Goal: Task Accomplishment & Management: Complete application form

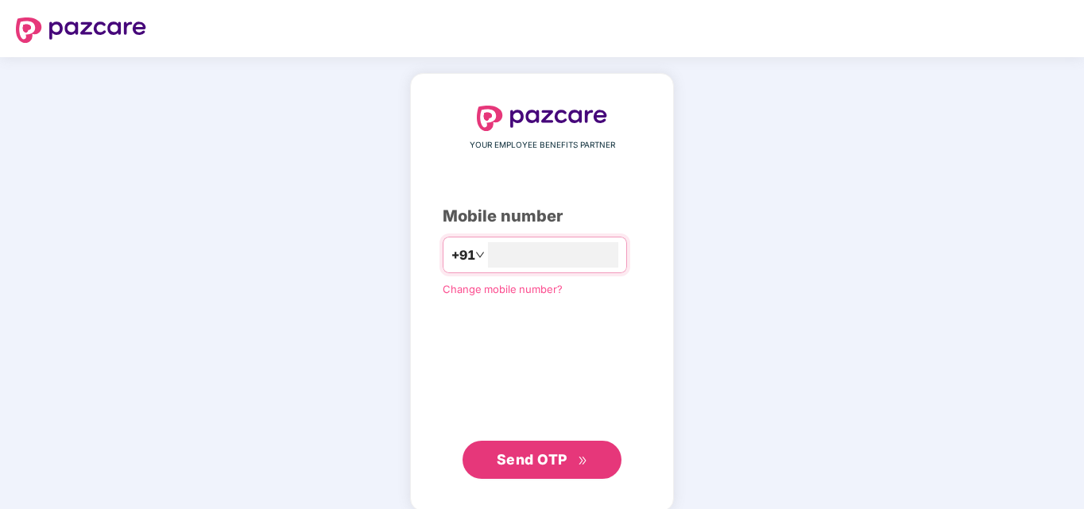
type input "**********"
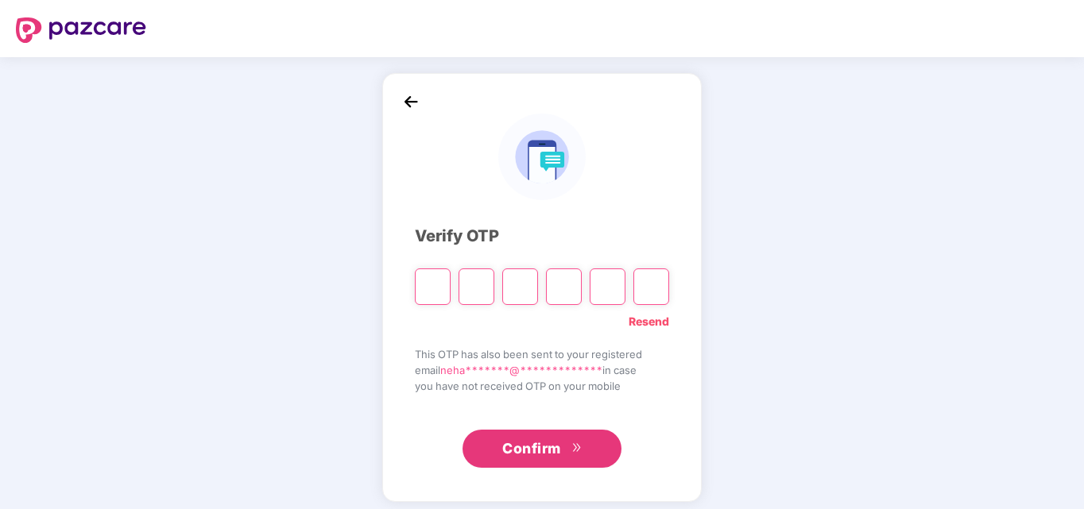
type input "*"
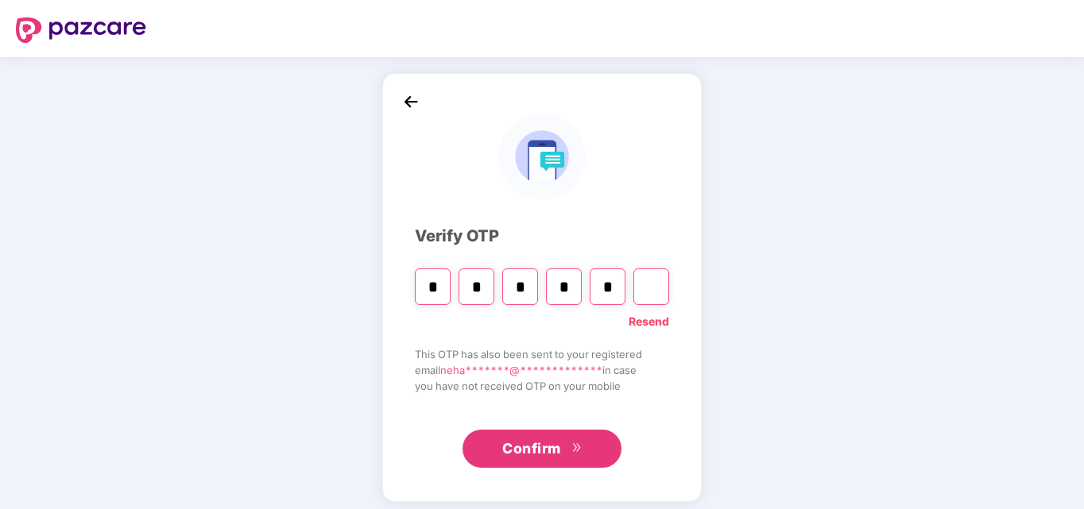
type input "*"
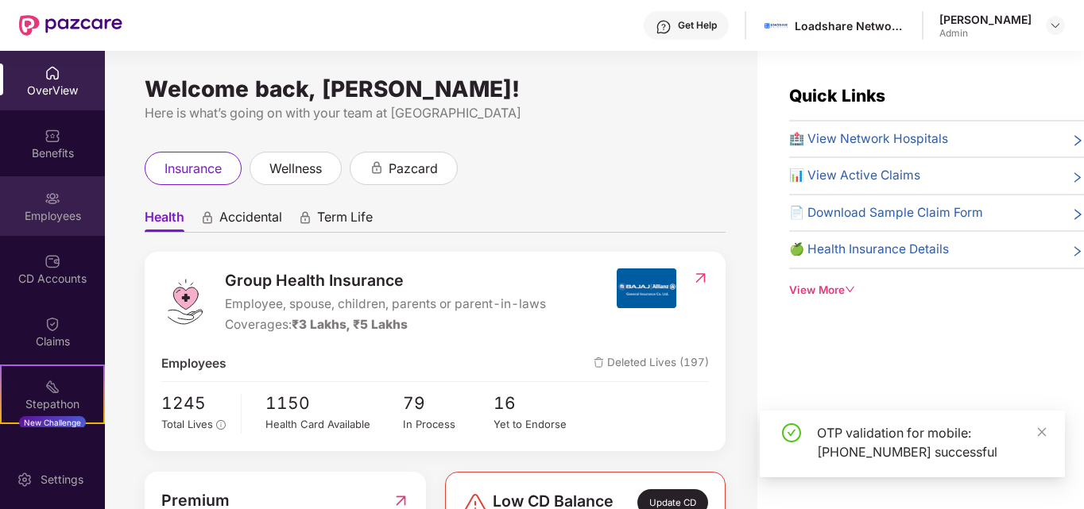
click at [69, 234] on div "Employees" at bounding box center [52, 206] width 105 height 60
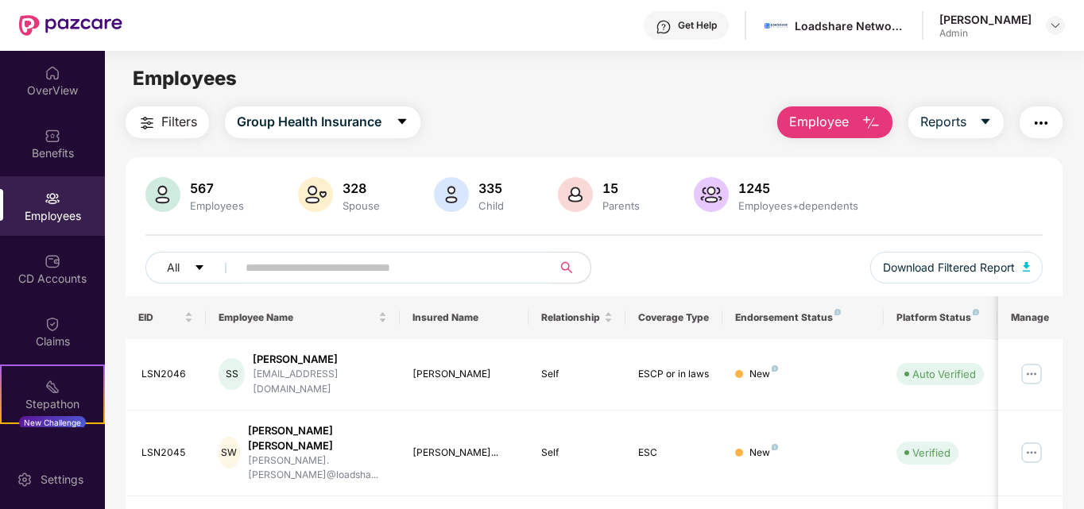
click at [845, 129] on span "Employee" at bounding box center [819, 122] width 60 height 20
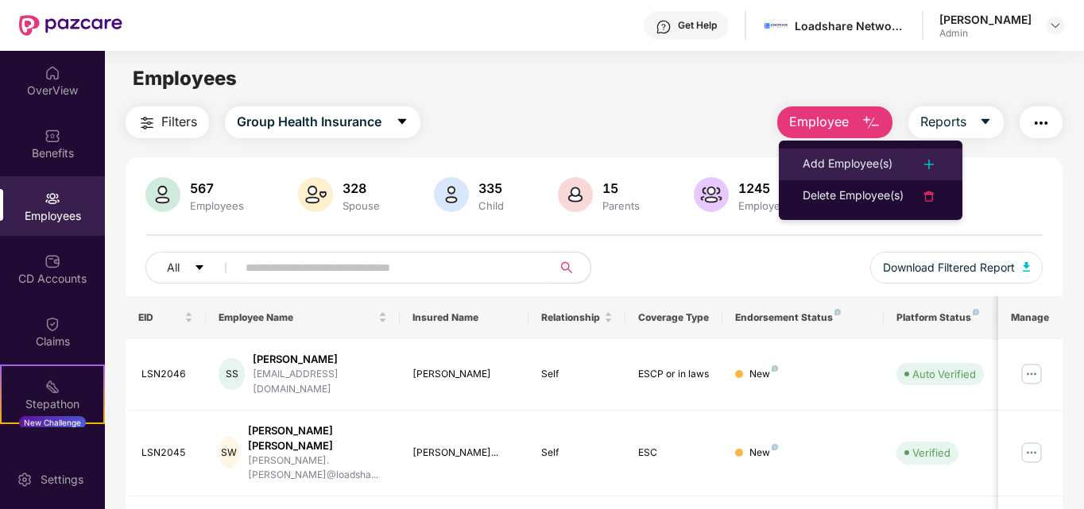
click at [845, 153] on li "Add Employee(s)" at bounding box center [871, 165] width 184 height 32
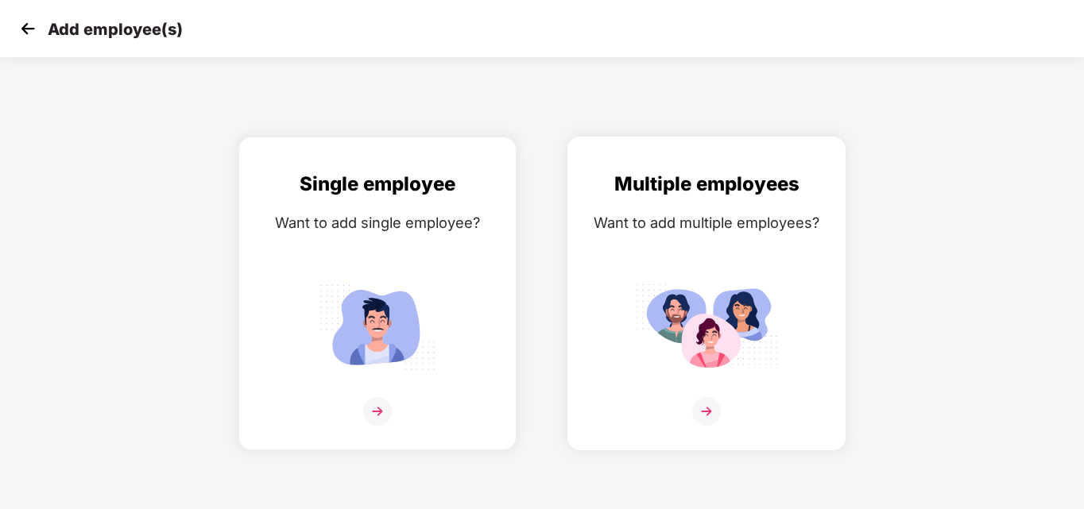
click at [670, 292] on img at bounding box center [706, 326] width 143 height 99
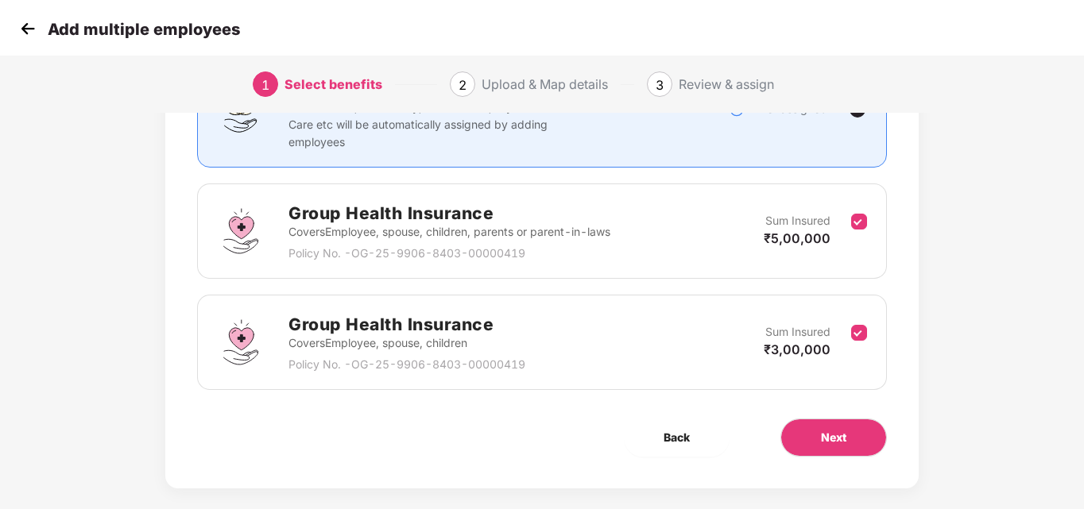
scroll to position [171, 0]
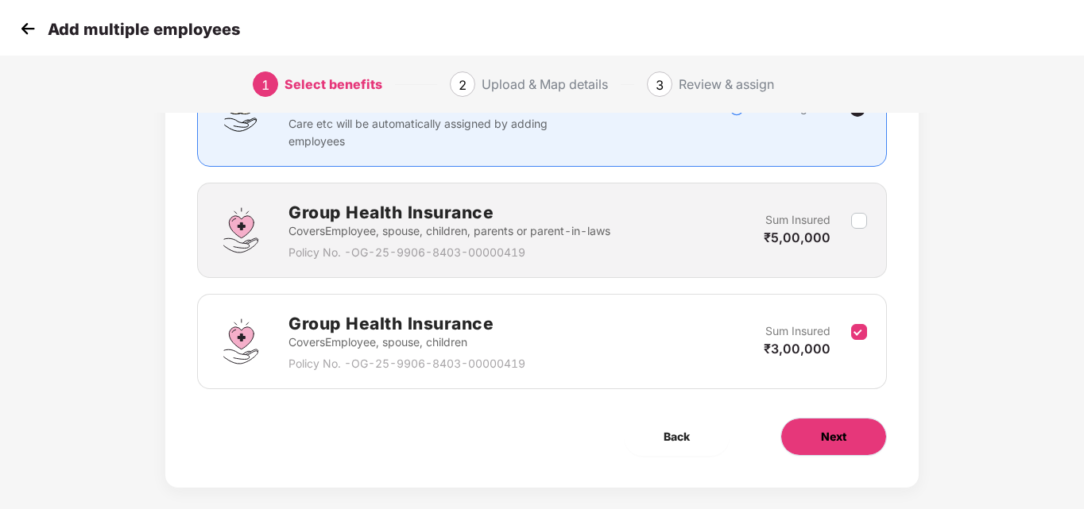
click at [825, 439] on span "Next" at bounding box center [833, 436] width 25 height 17
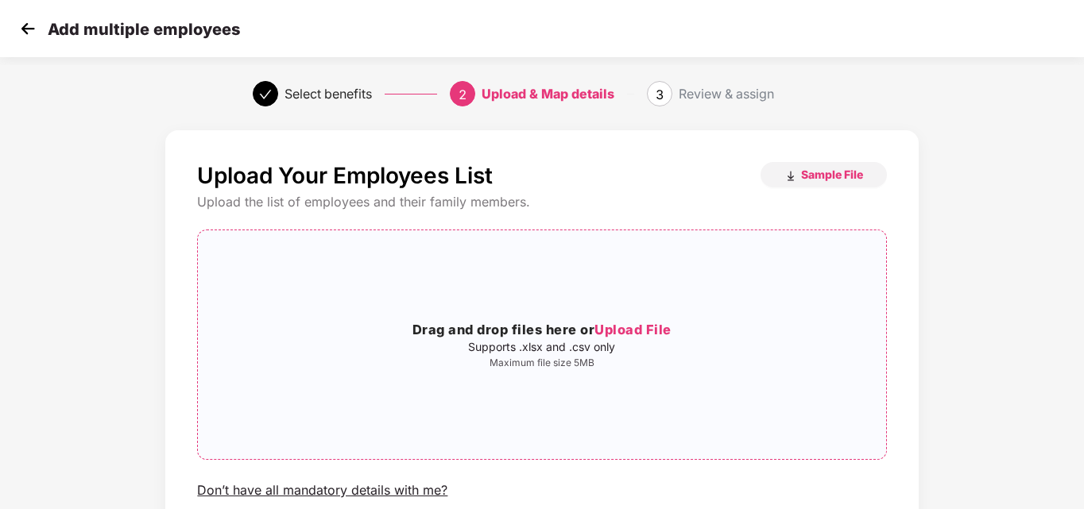
click at [669, 382] on div "Drag and drop files here or Upload File Supports .xlsx and .csv only Maximum fi…" at bounding box center [541, 344] width 687 height 203
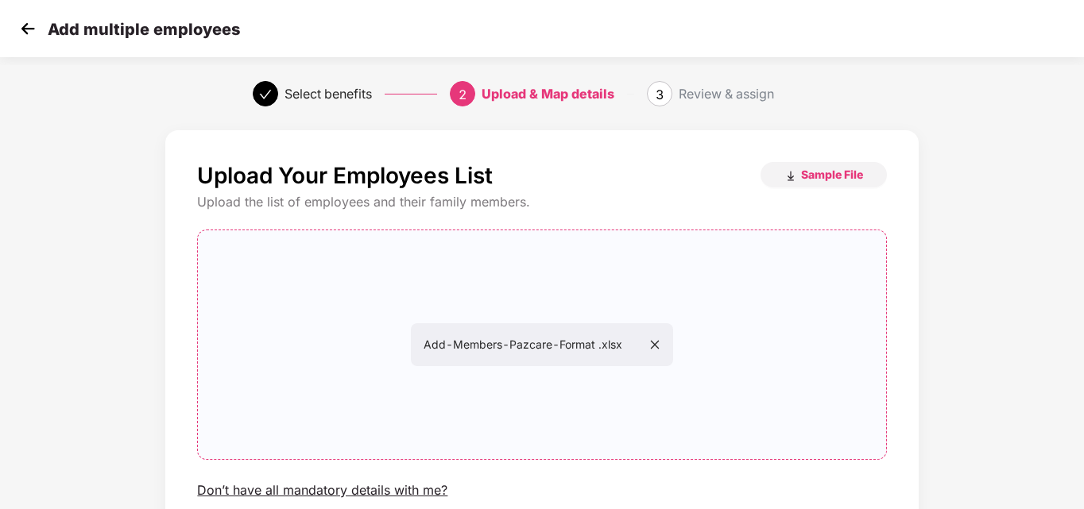
scroll to position [129, 0]
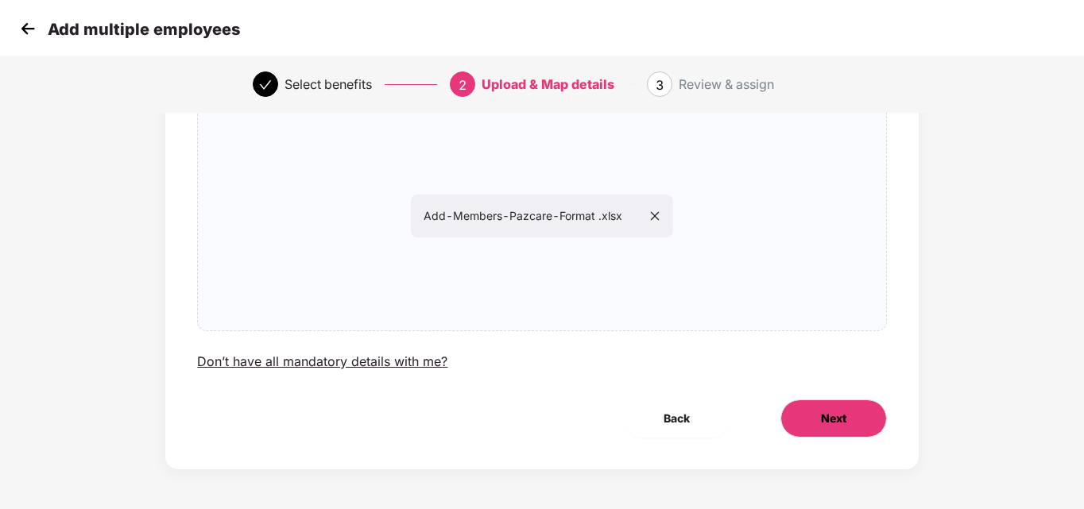
click at [841, 430] on button "Next" at bounding box center [833, 419] width 106 height 38
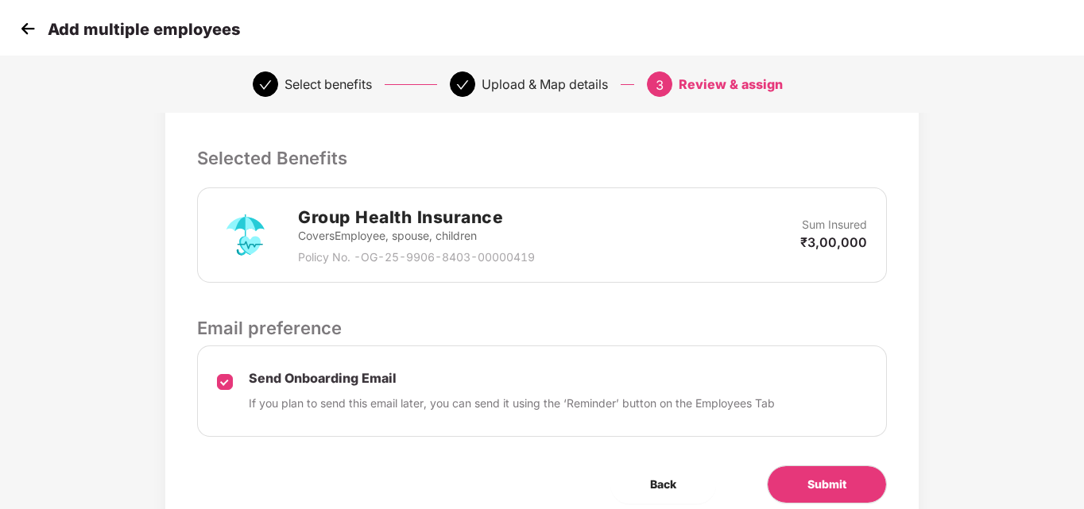
scroll to position [394, 0]
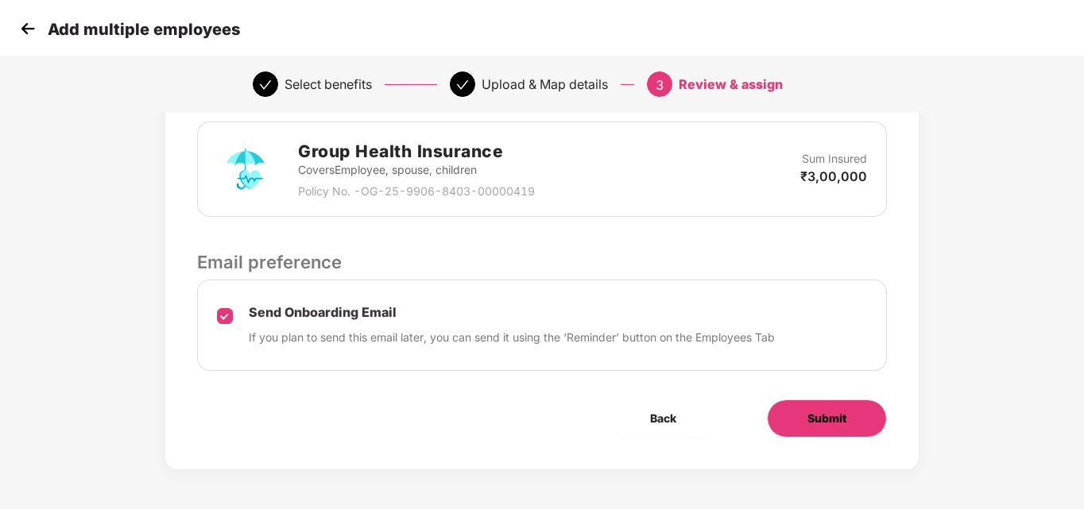
click at [853, 409] on button "Submit" at bounding box center [827, 419] width 120 height 38
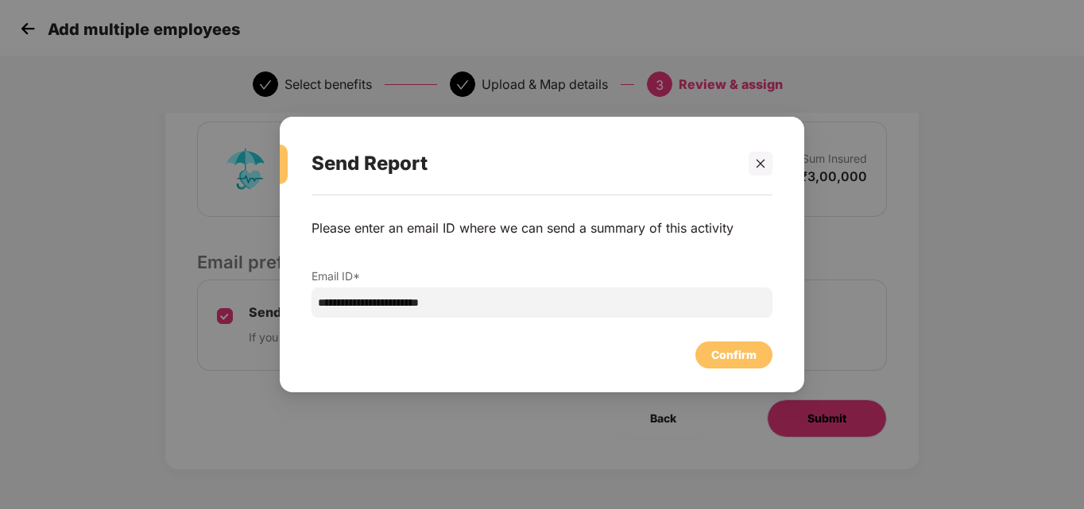
scroll to position [0, 0]
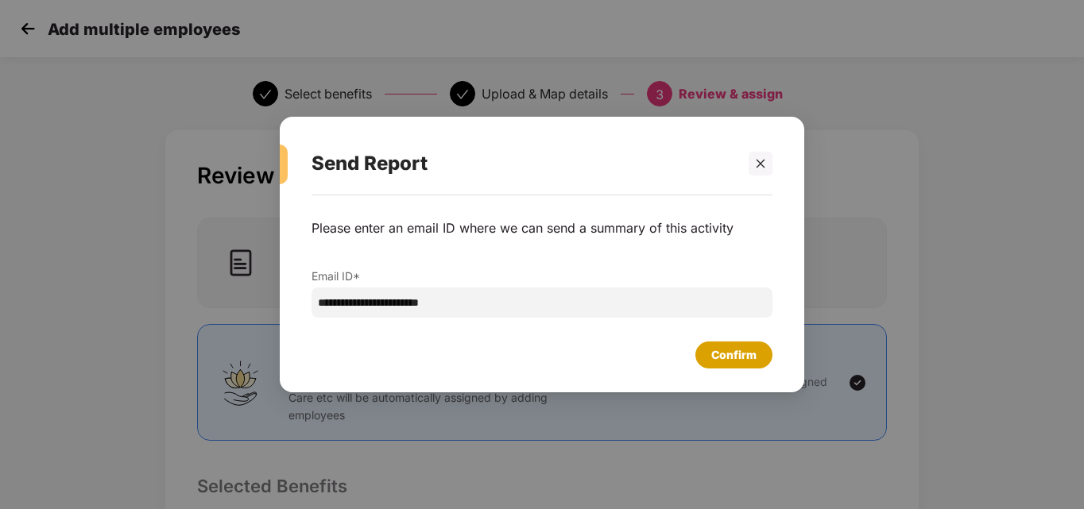
click at [729, 344] on div "Confirm" at bounding box center [733, 355] width 77 height 27
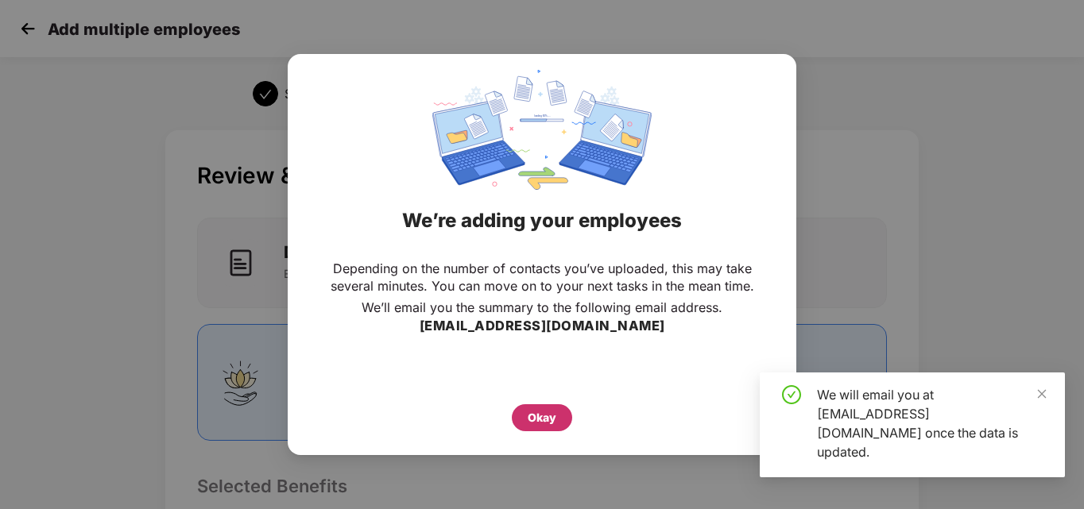
click at [537, 412] on div "Okay" at bounding box center [542, 417] width 29 height 17
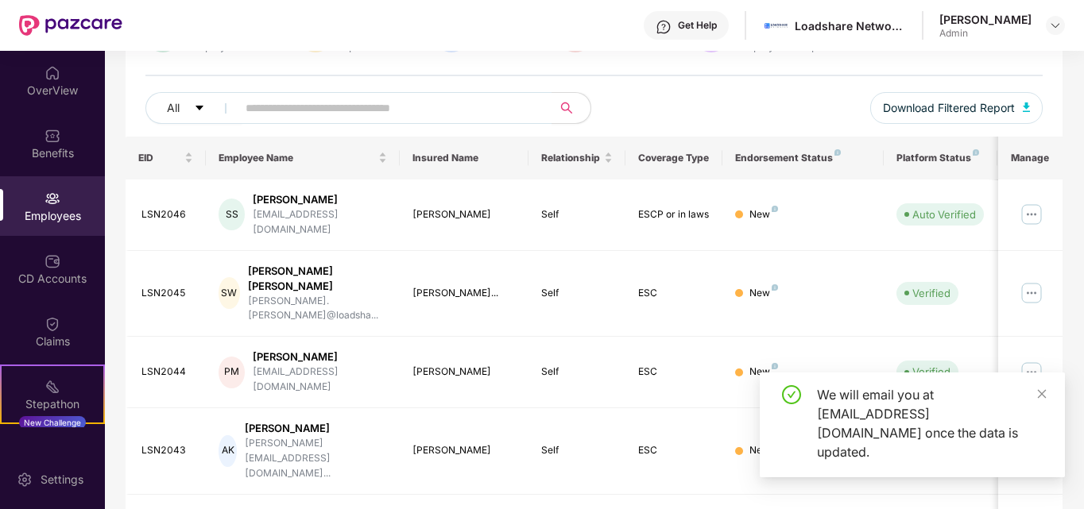
scroll to position [163, 0]
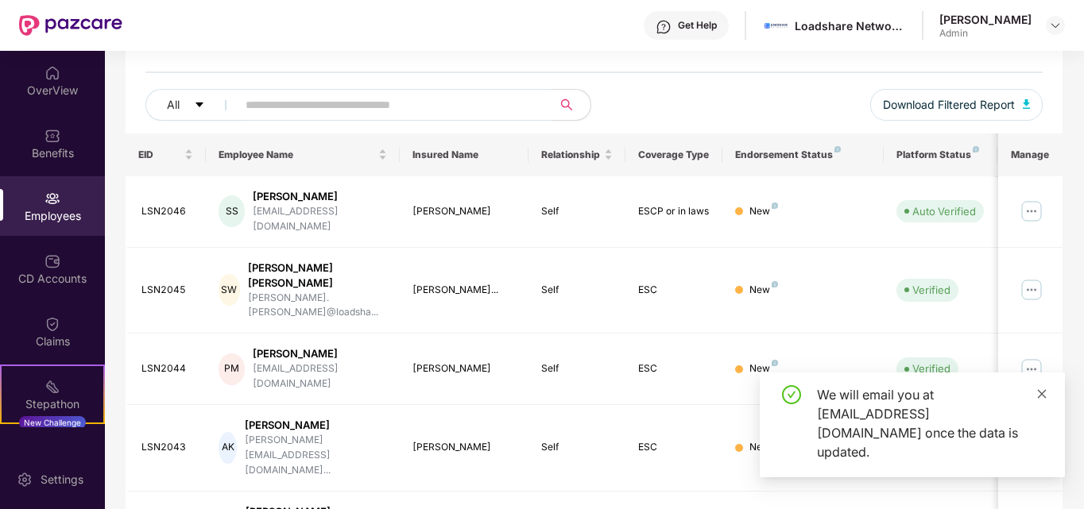
click at [1040, 400] on icon "close" at bounding box center [1041, 394] width 11 height 11
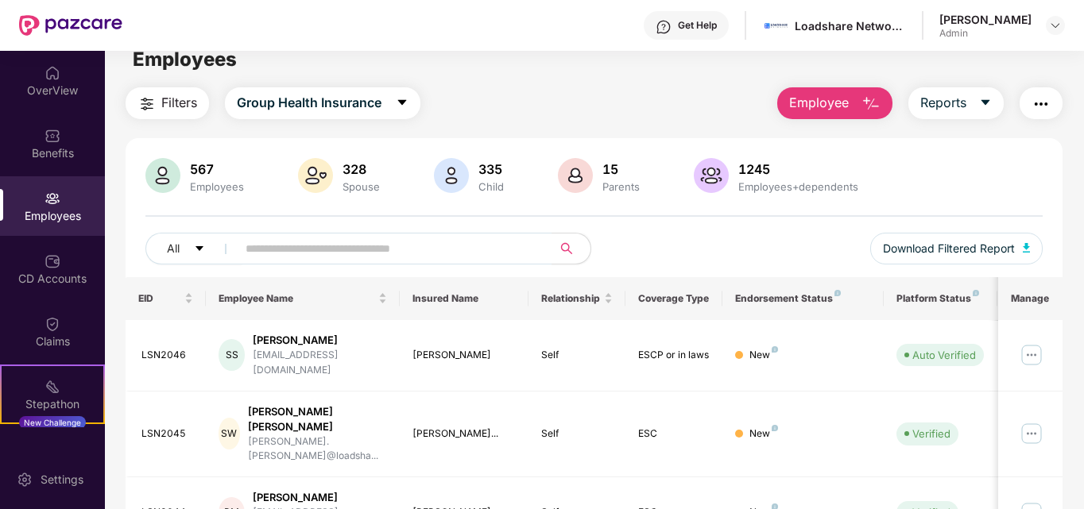
scroll to position [0, 0]
